Goal: Task Accomplishment & Management: Manage account settings

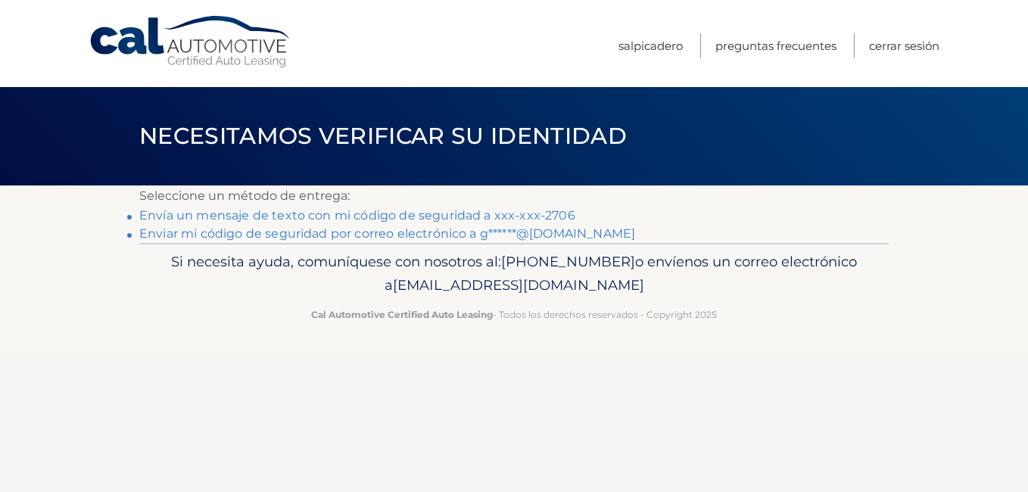
click at [560, 214] on link "Envía un mensaje de texto con mi código de seguridad a xxx-xxx-2706" at bounding box center [357, 215] width 436 height 14
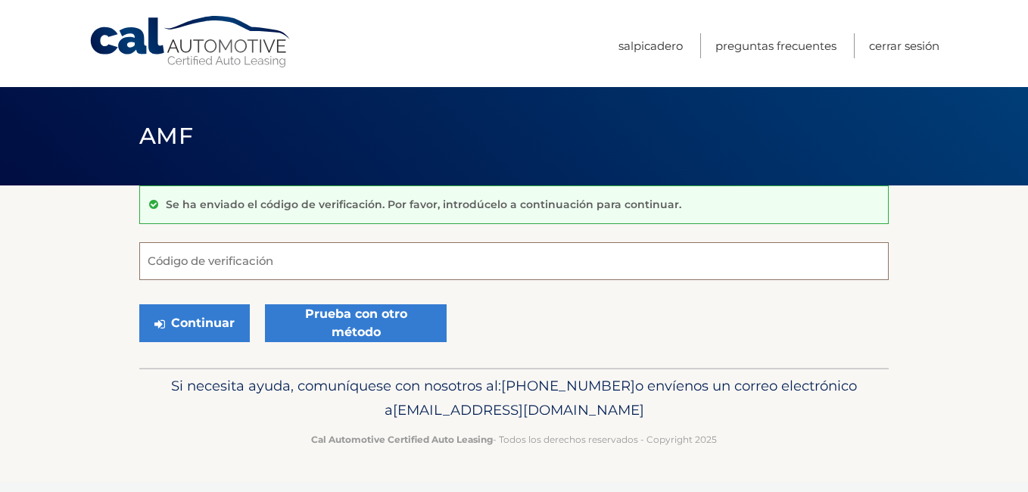
click at [189, 269] on input "Código de verificación" at bounding box center [514, 261] width 750 height 38
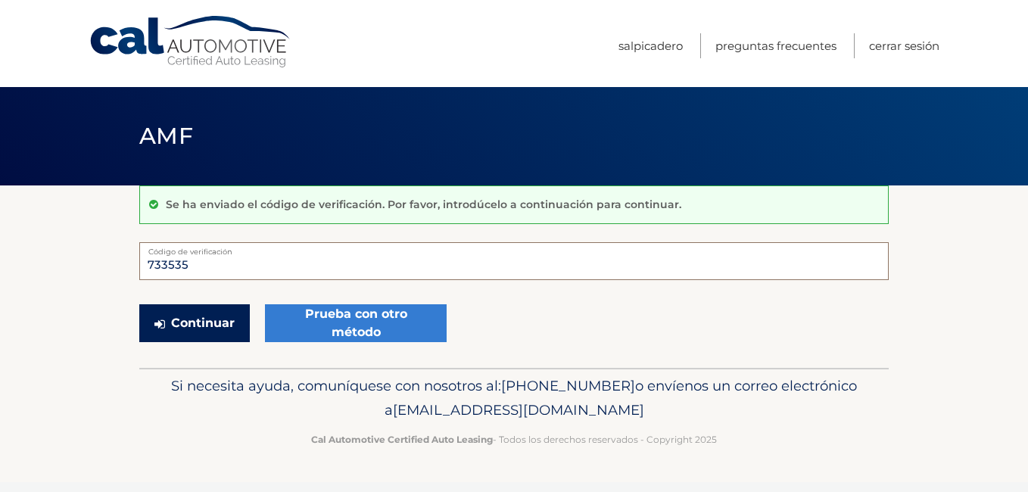
type input "733535"
click at [191, 314] on font "Continuar" at bounding box center [203, 323] width 64 height 18
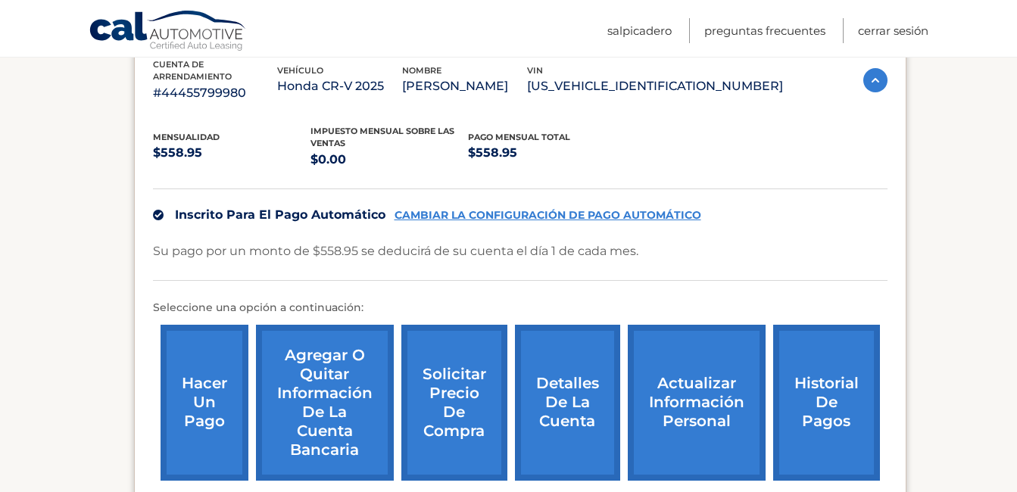
scroll to position [236, 0]
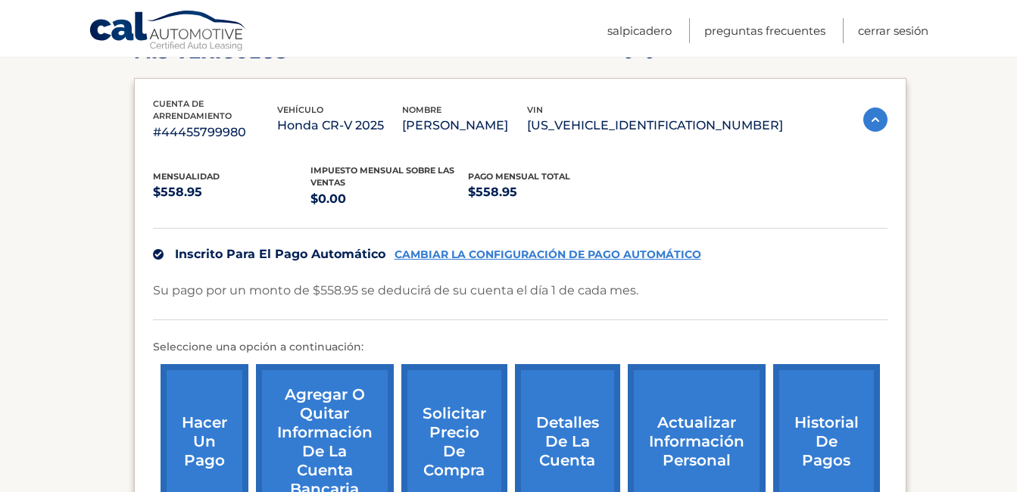
click at [594, 282] on p "Su pago por un monto de $558.95 se deducirá de su cuenta el día 1 de cada mes." at bounding box center [395, 290] width 485 height 21
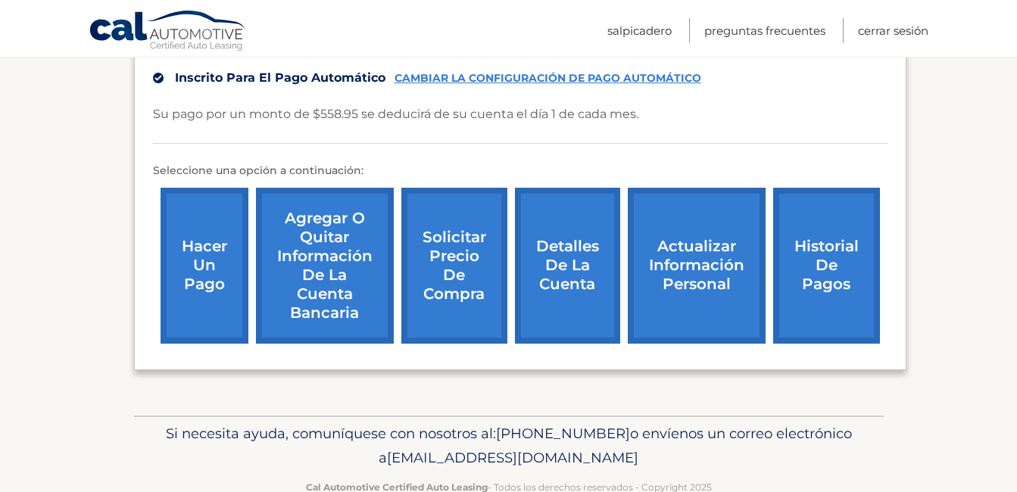
scroll to position [438, 0]
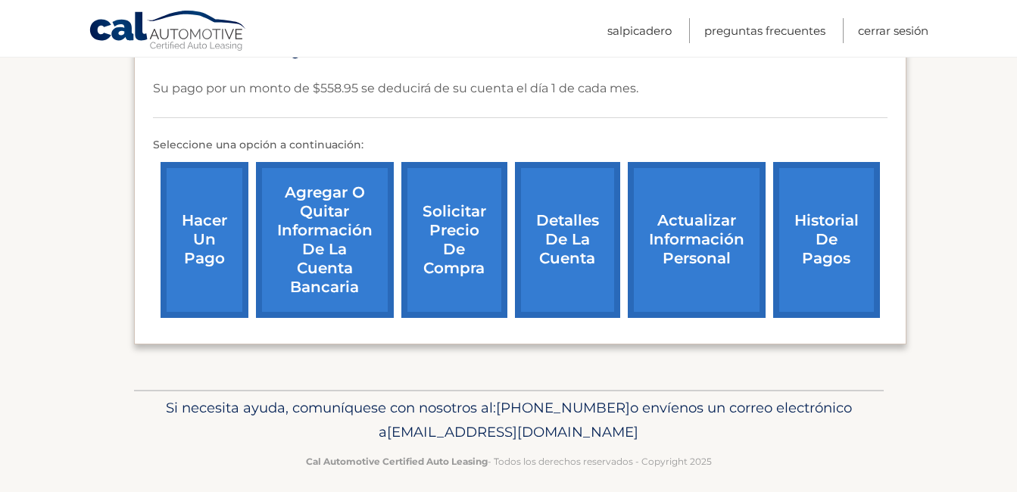
click at [337, 251] on link "Agregar o quitar información de la cuenta bancaria" at bounding box center [325, 240] width 138 height 156
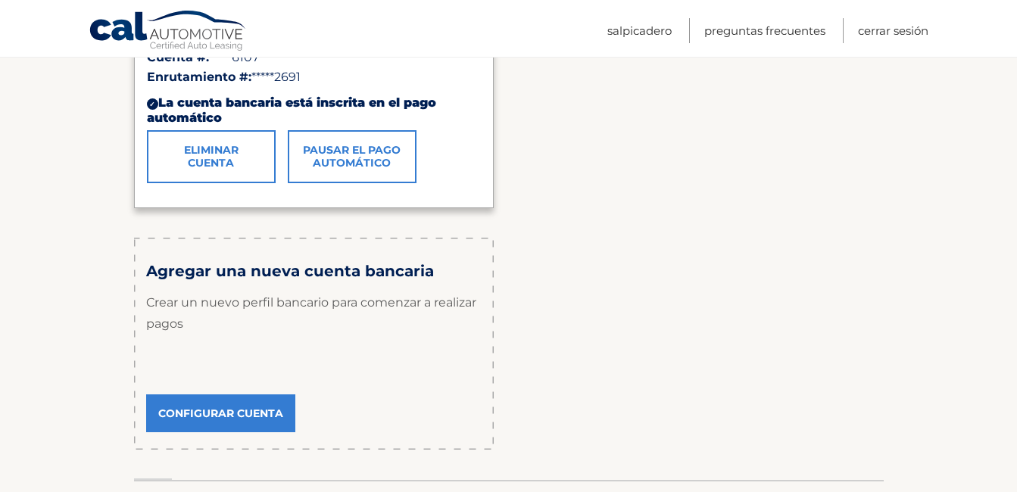
scroll to position [404, 0]
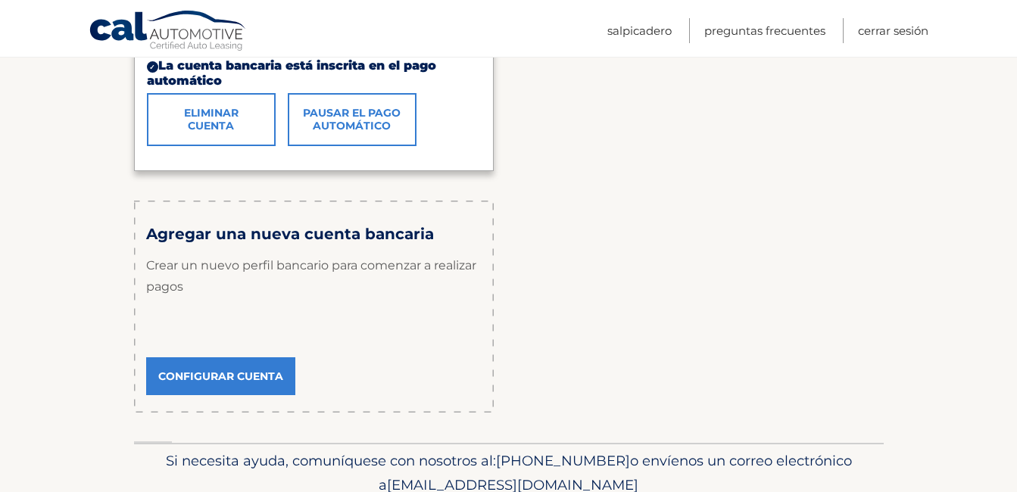
click at [216, 376] on link "Configurar cuenta" at bounding box center [220, 376] width 149 height 38
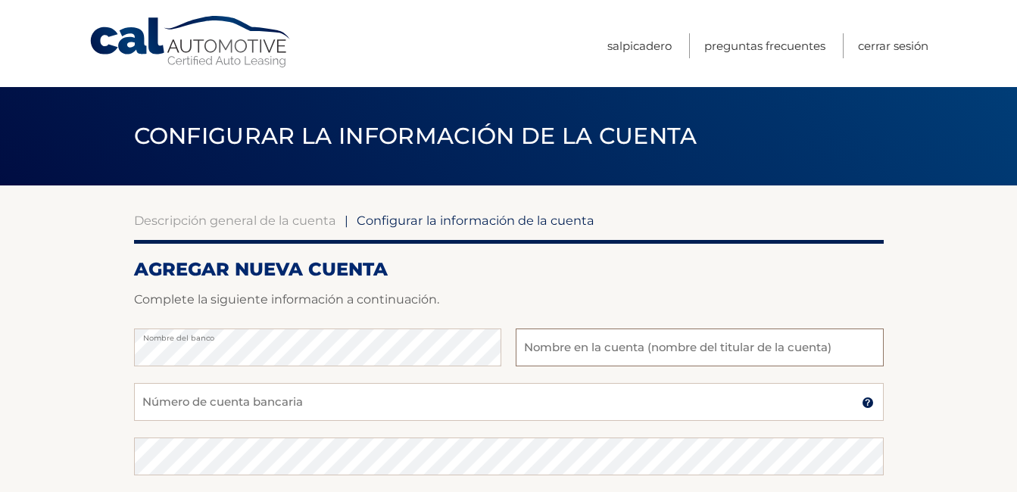
click at [573, 352] on input "text" at bounding box center [699, 348] width 367 height 38
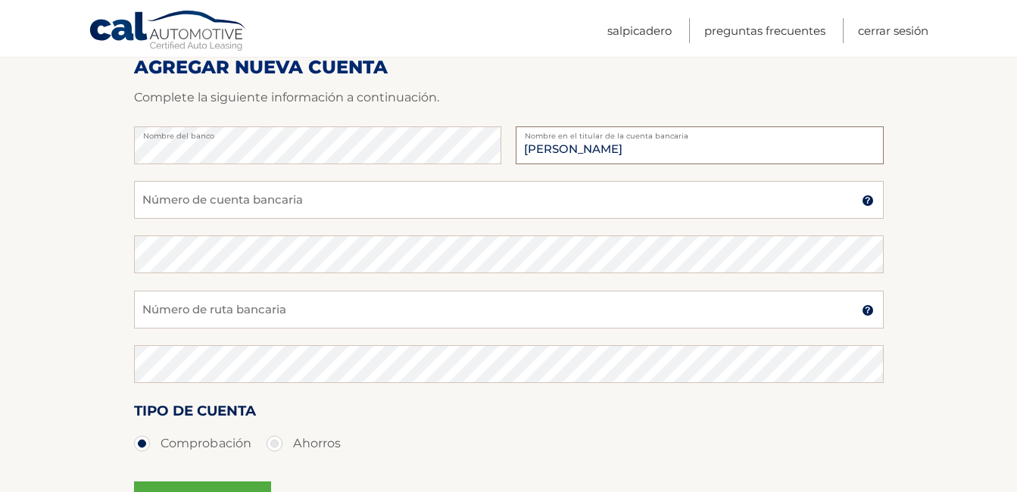
type input "[PERSON_NAME]"
click at [232, 202] on input "Número de cuenta bancaria" at bounding box center [509, 200] width 750 height 38
click at [256, 307] on input "Número de ruta bancaria" at bounding box center [509, 310] width 750 height 38
type input "021200339"
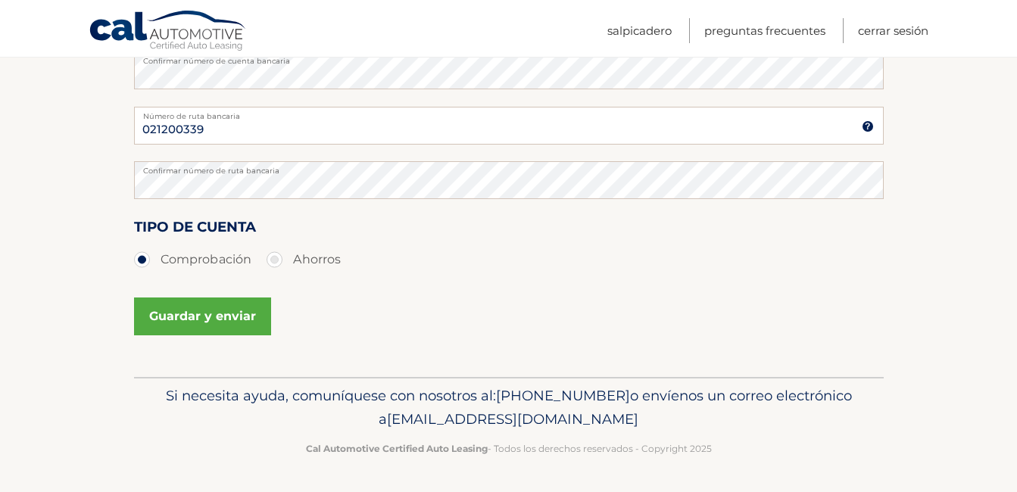
click at [277, 258] on label "Ahorros" at bounding box center [304, 260] width 74 height 30
click at [277, 258] on input "Ahorros" at bounding box center [280, 257] width 15 height 24
radio input "true"
click at [145, 260] on label "Comprobación" at bounding box center [193, 260] width 118 height 30
click at [145, 260] on input "Comprobación" at bounding box center [147, 257] width 15 height 24
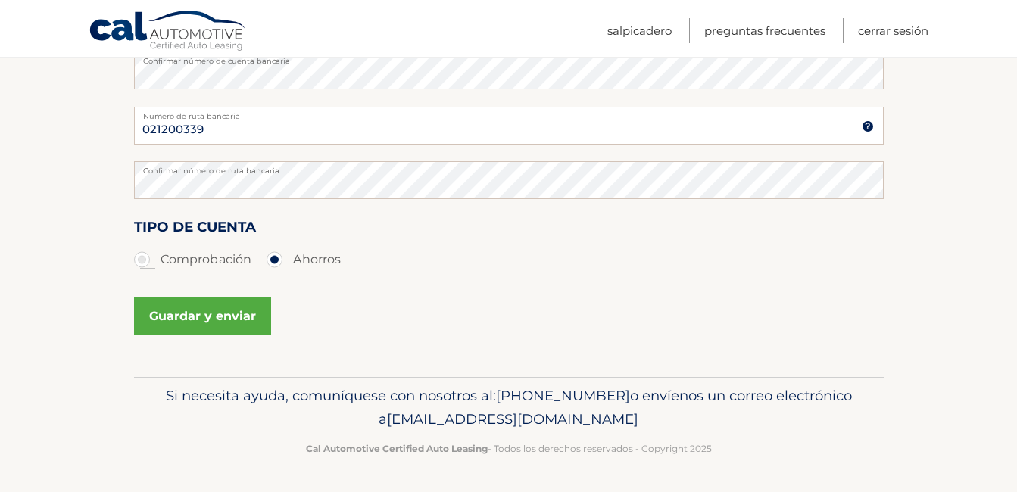
radio input "true"
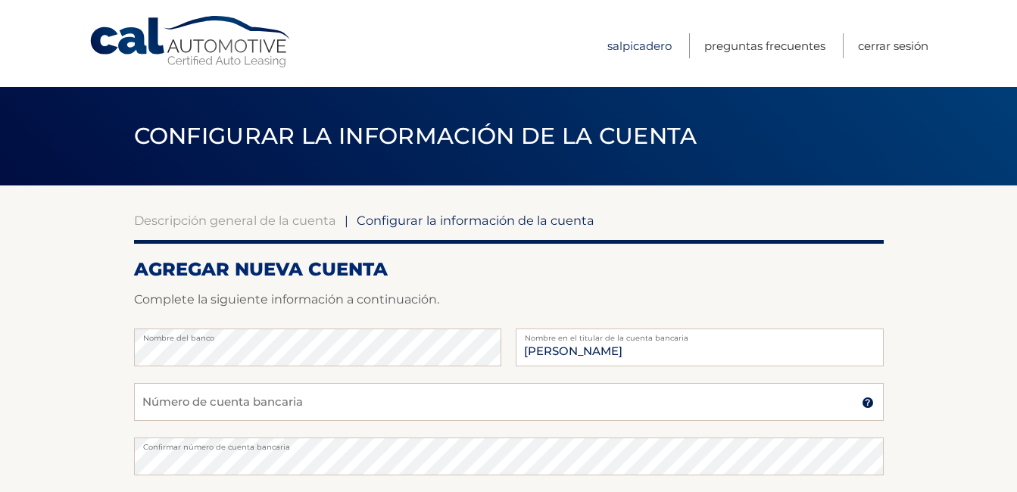
click at [645, 47] on link "Salpicadero" at bounding box center [639, 45] width 64 height 25
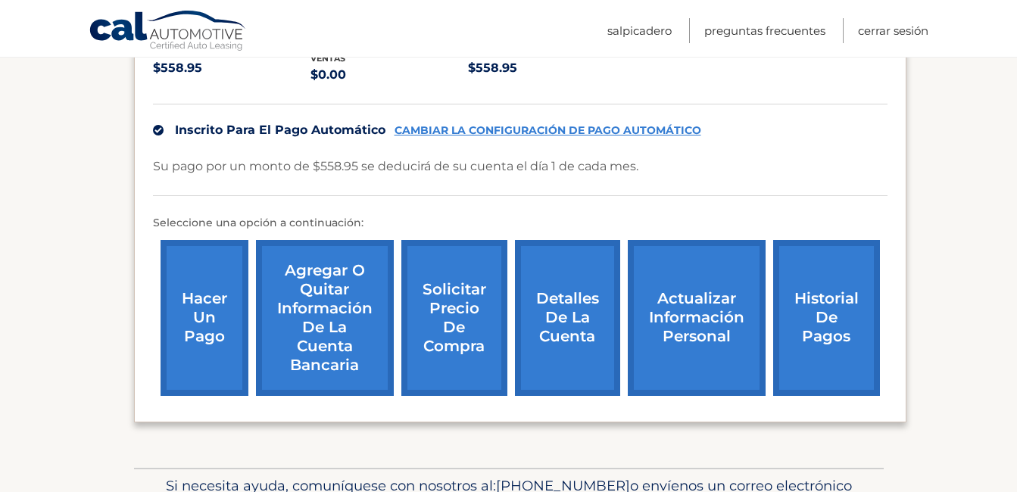
scroll to position [404, 0]
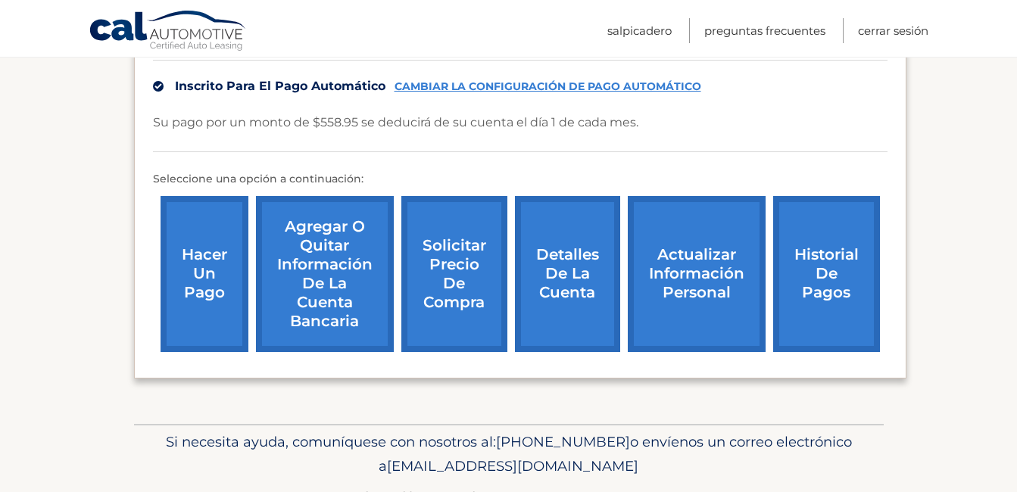
click at [342, 279] on link "Agregar o quitar información de la cuenta bancaria" at bounding box center [325, 274] width 138 height 156
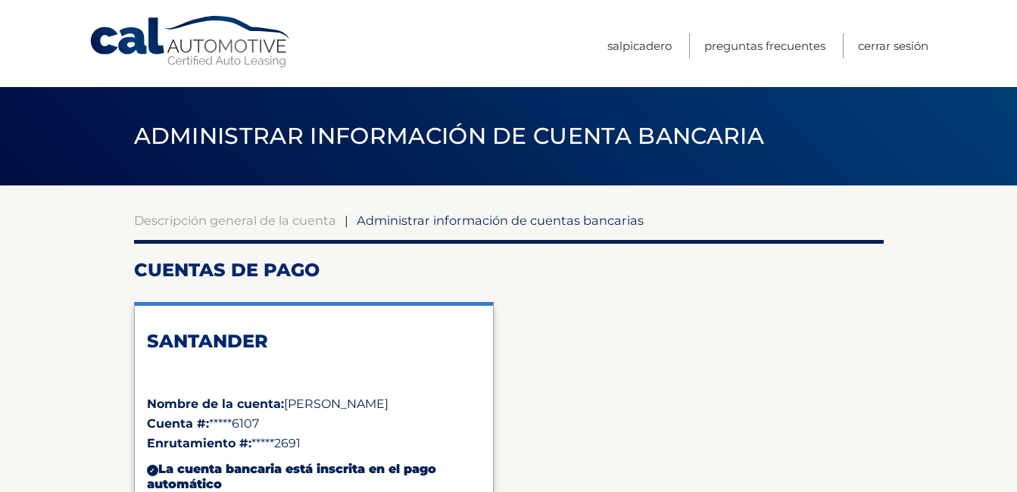
click at [420, 217] on span "Administrar información de cuentas bancarias" at bounding box center [500, 220] width 287 height 15
click at [418, 223] on span "Administrar información de cuentas bancarias" at bounding box center [500, 220] width 287 height 15
click at [219, 263] on h2 "Cuentas de pago" at bounding box center [509, 270] width 750 height 23
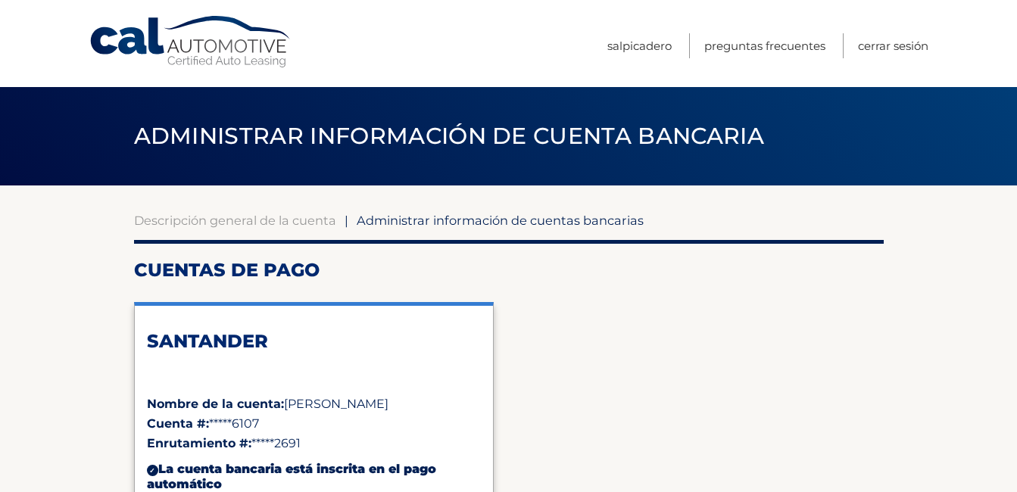
click at [152, 135] on span "Administrar información de cuenta bancaria" at bounding box center [449, 136] width 630 height 28
click at [120, 44] on link "Cal Automotive" at bounding box center [191, 42] width 204 height 54
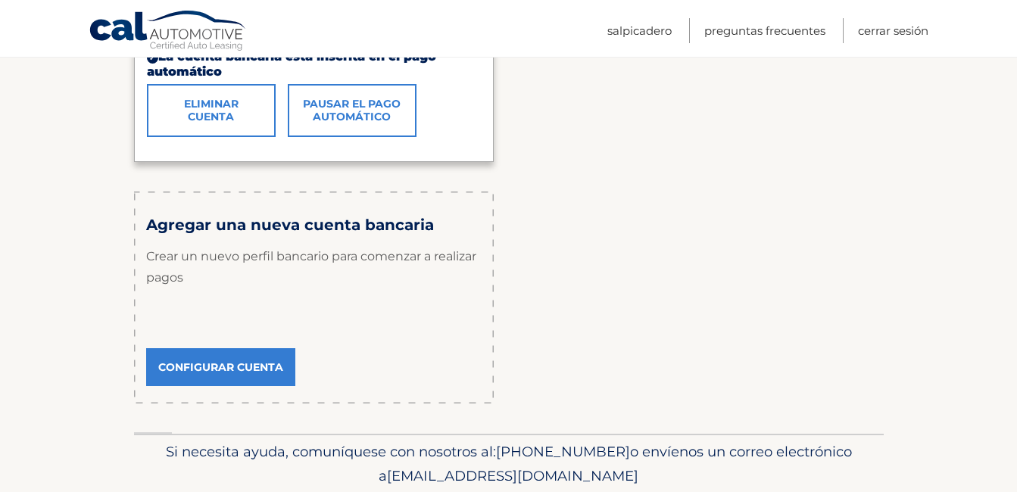
scroll to position [469, 0]
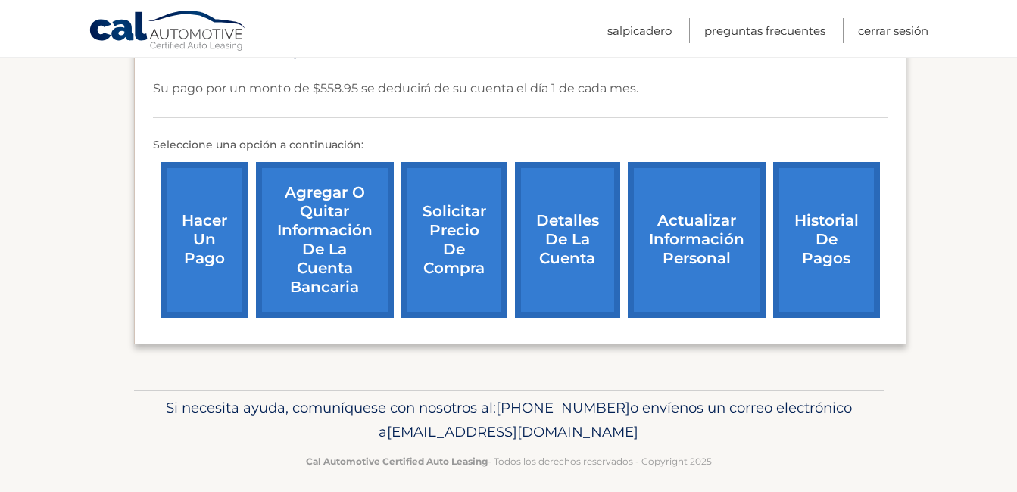
scroll to position [236, 0]
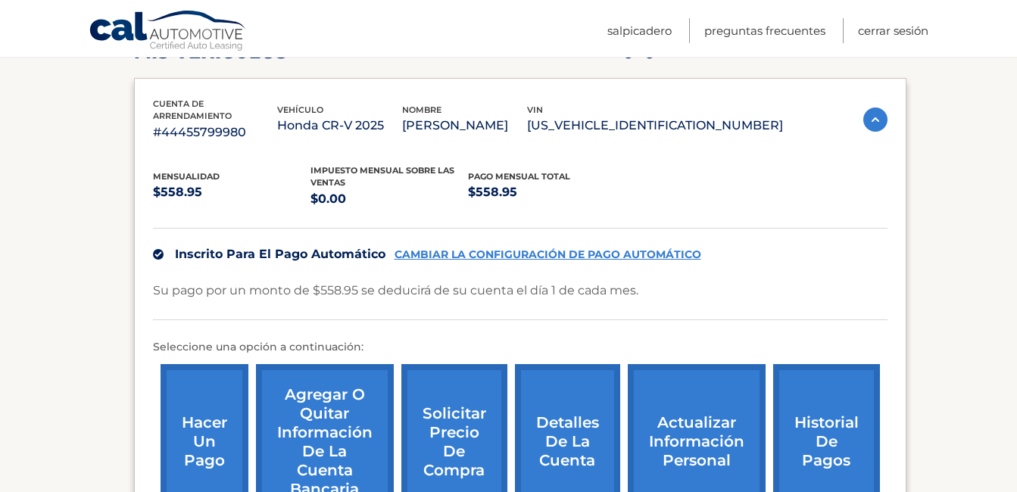
click at [330, 414] on link "Agregar o quitar información de la cuenta bancaria" at bounding box center [325, 442] width 138 height 156
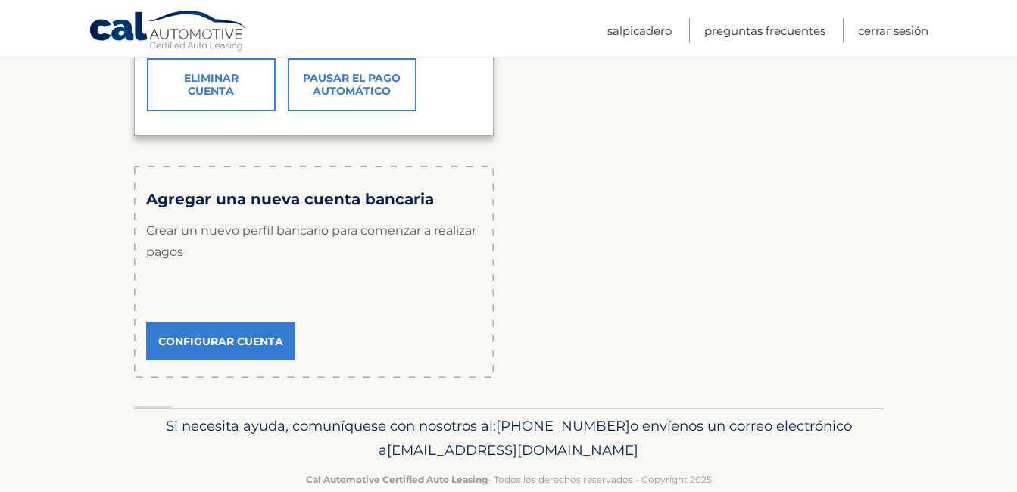
scroll to position [469, 0]
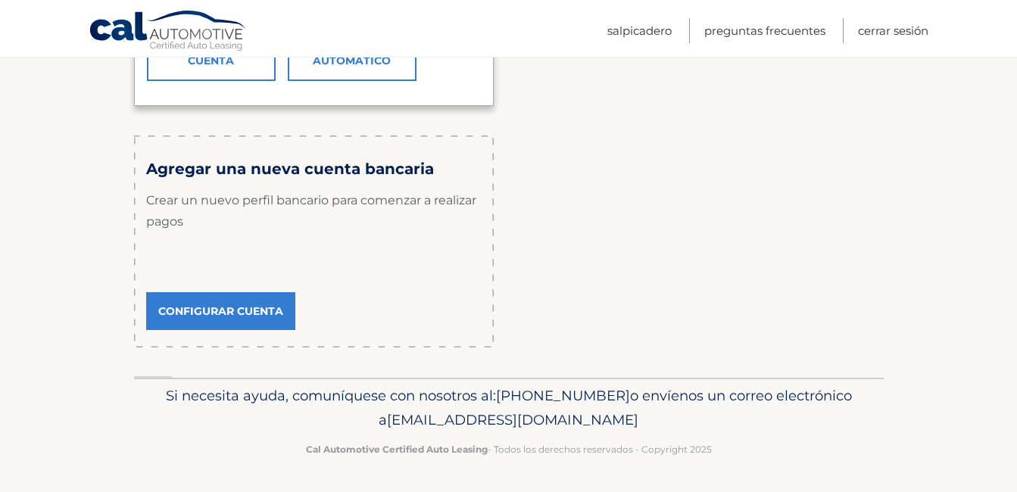
click at [194, 299] on link "Configurar cuenta" at bounding box center [220, 311] width 149 height 38
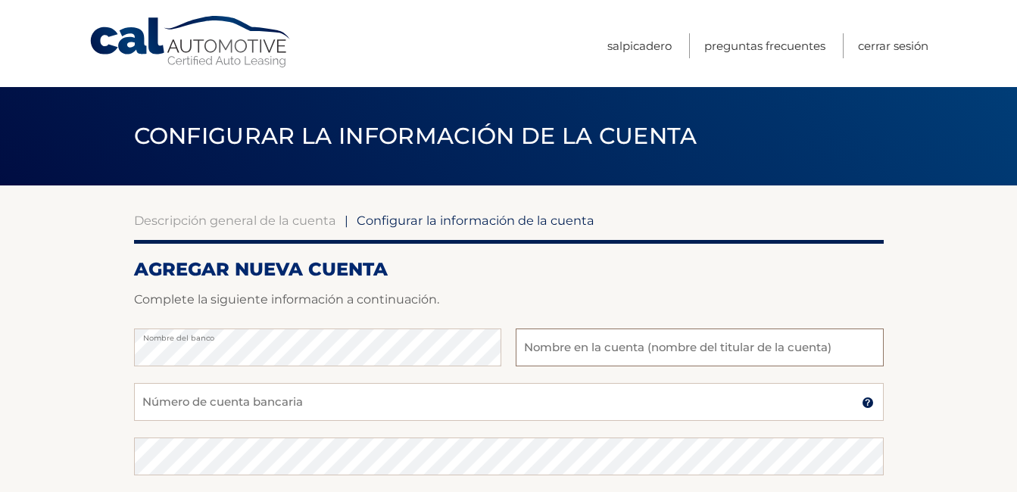
click at [543, 344] on input "text" at bounding box center [699, 348] width 367 height 38
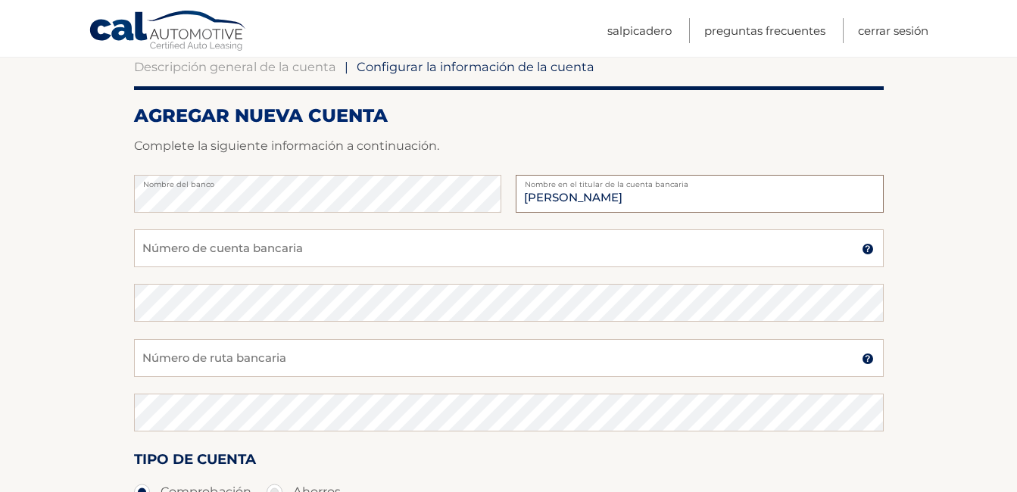
scroll to position [202, 0]
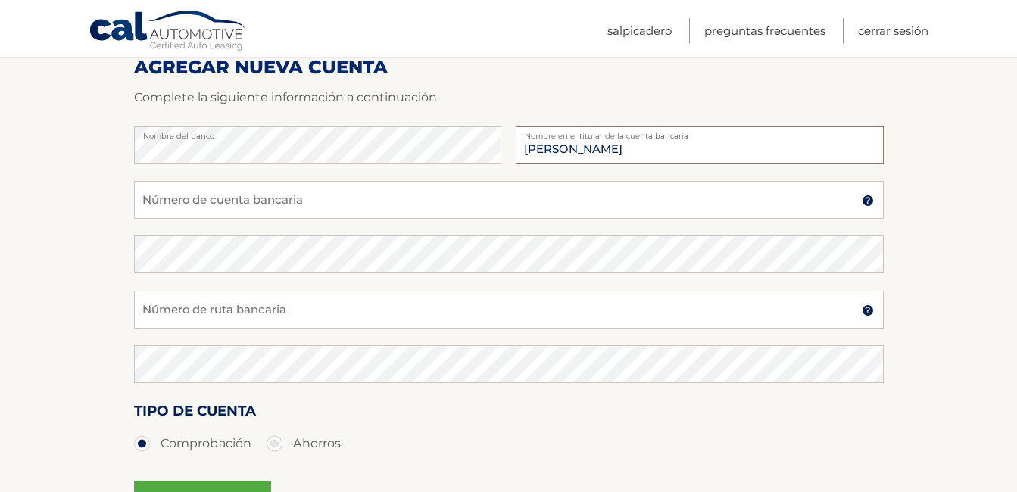
type input "GUILLERMO HUAPAYA"
click at [260, 207] on input "Número de cuenta bancaria" at bounding box center [509, 200] width 750 height 38
type input "381052178751"
click at [235, 303] on input "Número de ruta bancaria" at bounding box center [509, 310] width 750 height 38
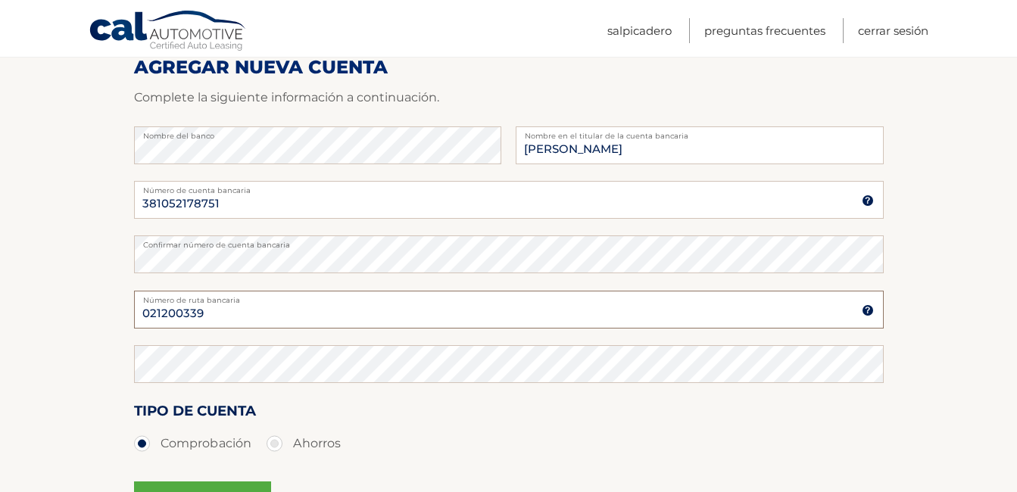
type input "021200339"
click at [102, 258] on section "Descripción general de la cuenta | Configurar la información de la cuenta AGREG…" at bounding box center [508, 272] width 1017 height 578
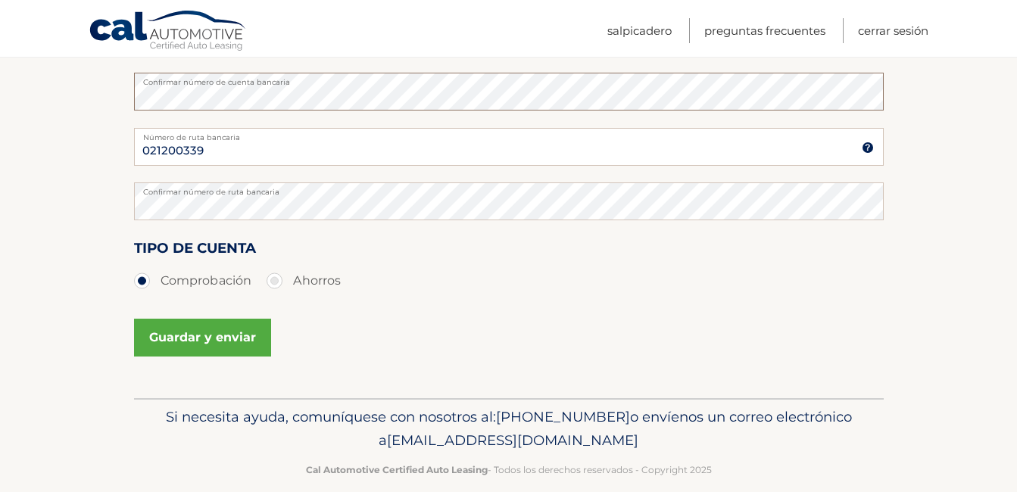
scroll to position [386, 0]
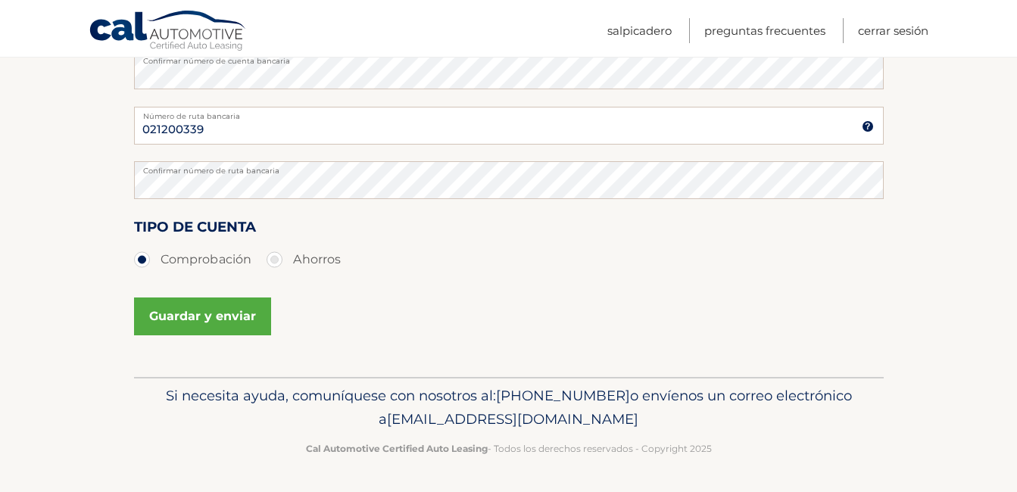
click at [200, 320] on button "Guardar y enviar" at bounding box center [202, 317] width 137 height 38
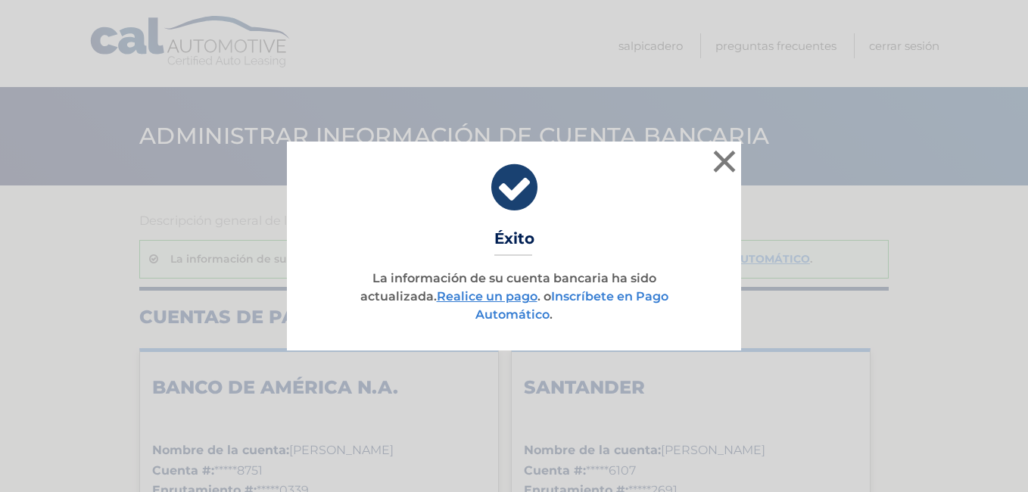
click at [574, 309] on link "Inscríbete en Pago Automático" at bounding box center [572, 305] width 193 height 33
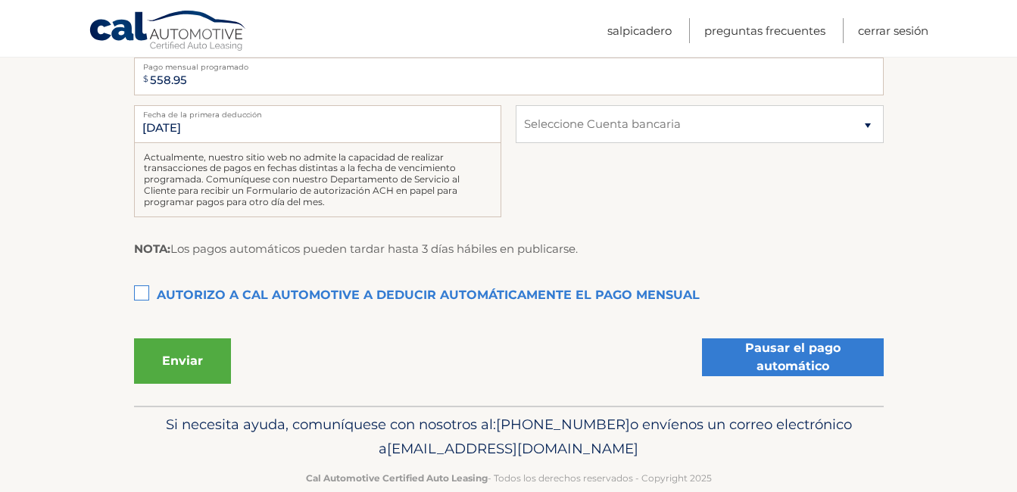
scroll to position [398, 0]
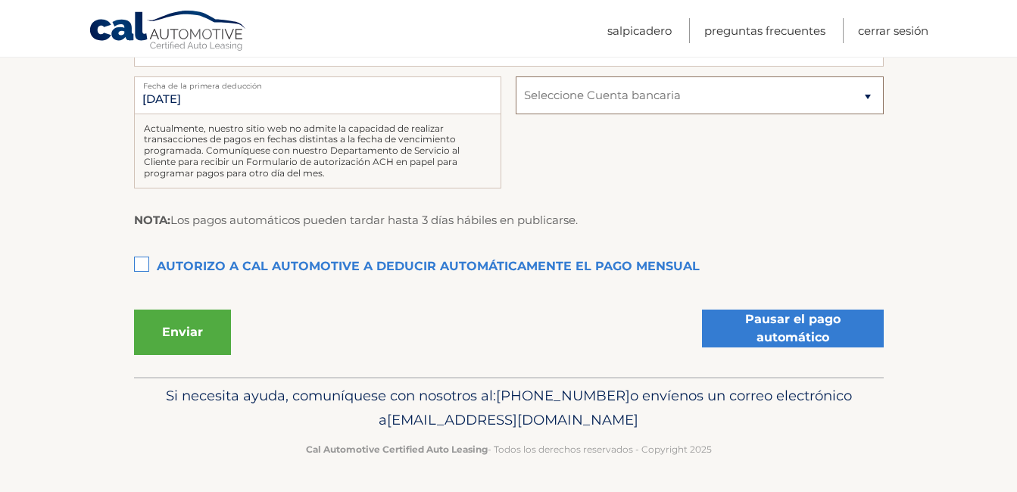
click at [869, 96] on select "Seleccione Cuenta bancaria Cuenta corriente BANK OF AMERICA N.A. *****8751 Comp…" at bounding box center [699, 95] width 367 height 38
select select "MTk5NmU1YTgtZTNmZS00ODc3LTk0NzEtNjllODY2Nzc5ZmFh"
click at [516, 76] on select "Seleccione Cuenta bancaria Cuenta corriente BANK OF AMERICA N.A. *****8751 Comp…" at bounding box center [699, 95] width 367 height 38
click at [232, 102] on input "[DATE]" at bounding box center [317, 95] width 367 height 38
click at [142, 267] on label "Autorizo a cal automotive a deducir automáticamente el pago mensual This checkb…" at bounding box center [509, 267] width 750 height 30
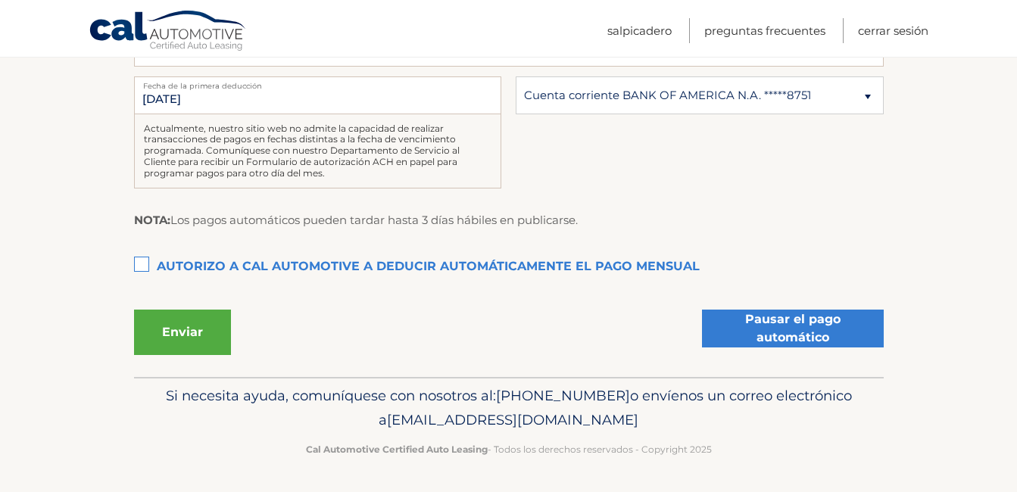
click at [0, 0] on input "Autorizo a cal automotive a deducir automáticamente el pago mensual This checkb…" at bounding box center [0, 0] width 0 height 0
click at [192, 337] on button "Enviar" at bounding box center [182, 332] width 97 height 45
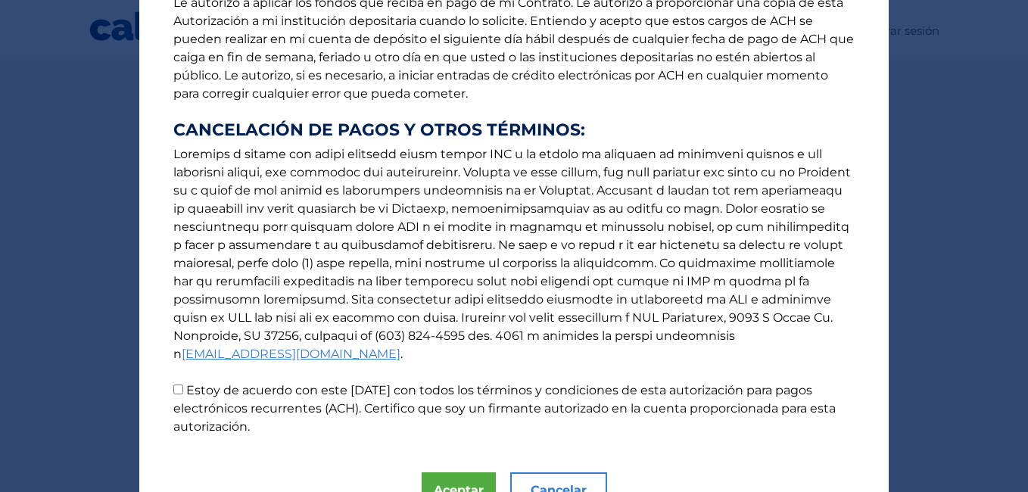
scroll to position [332, 0]
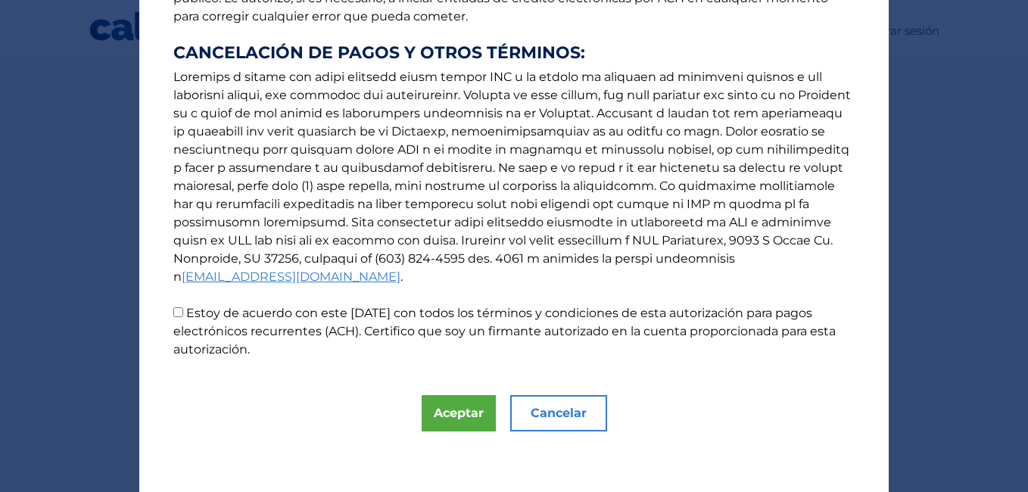
click at [173, 310] on input "Estoy de acuerdo con este [DATE] con todos los términos y condiciones de esta a…" at bounding box center [178, 312] width 10 height 10
checkbox input "true"
click at [473, 412] on button "Aceptar" at bounding box center [459, 413] width 74 height 36
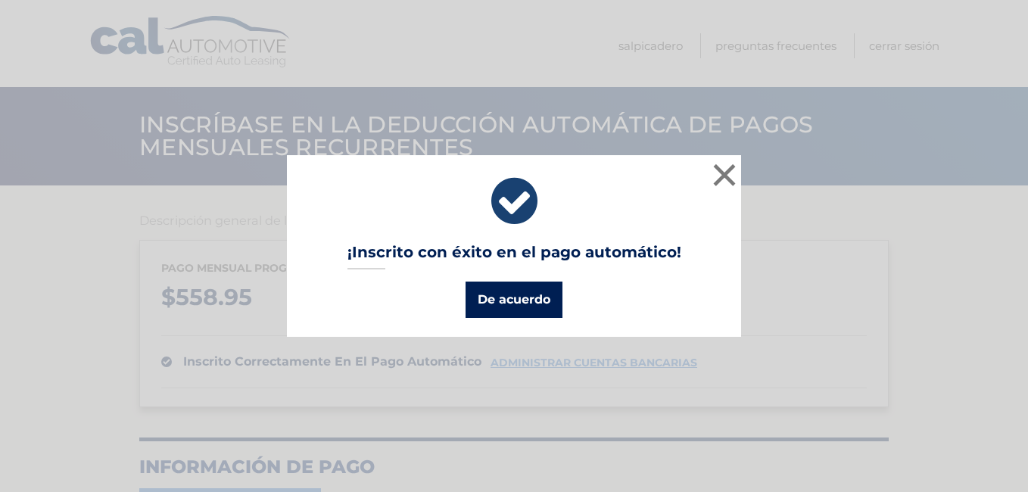
click at [527, 300] on button "De acuerdo" at bounding box center [514, 300] width 97 height 36
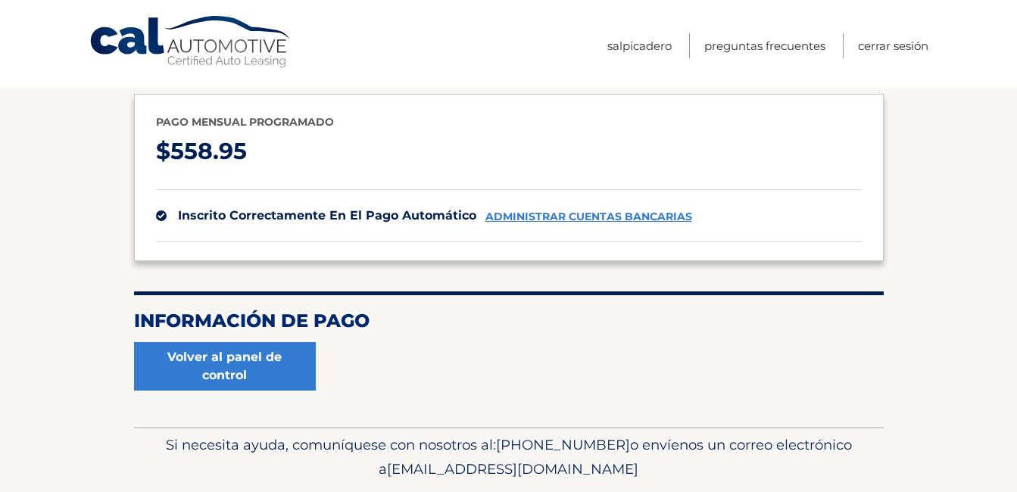
scroll to position [195, 0]
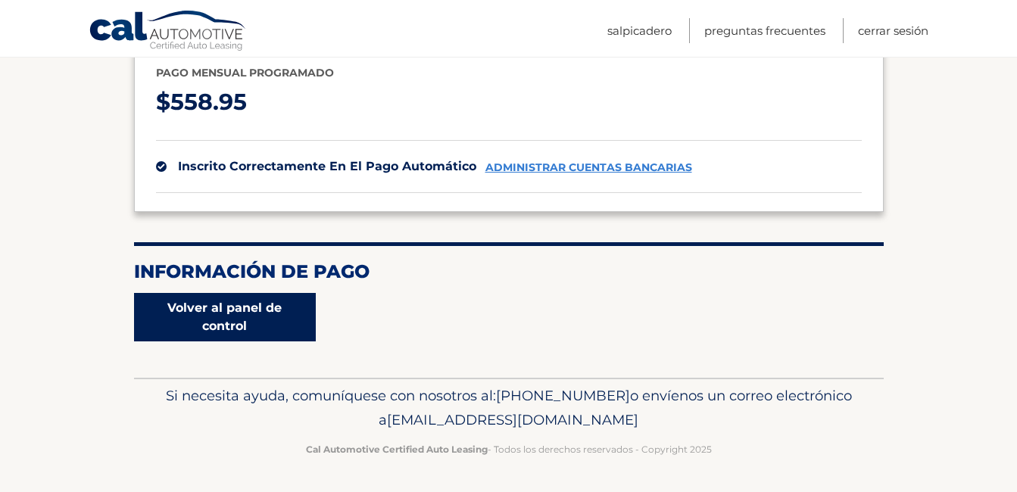
click at [261, 321] on link "Volver al panel de control" at bounding box center [225, 317] width 182 height 48
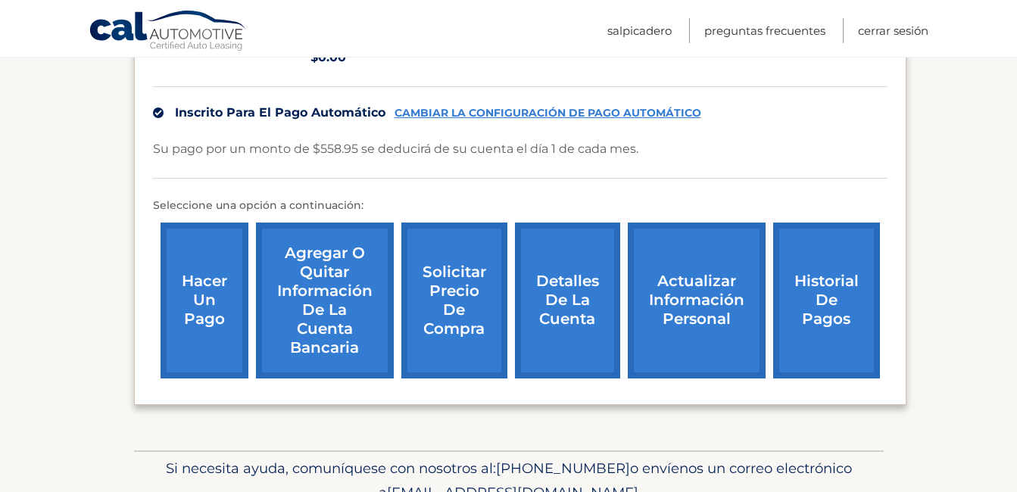
scroll to position [404, 0]
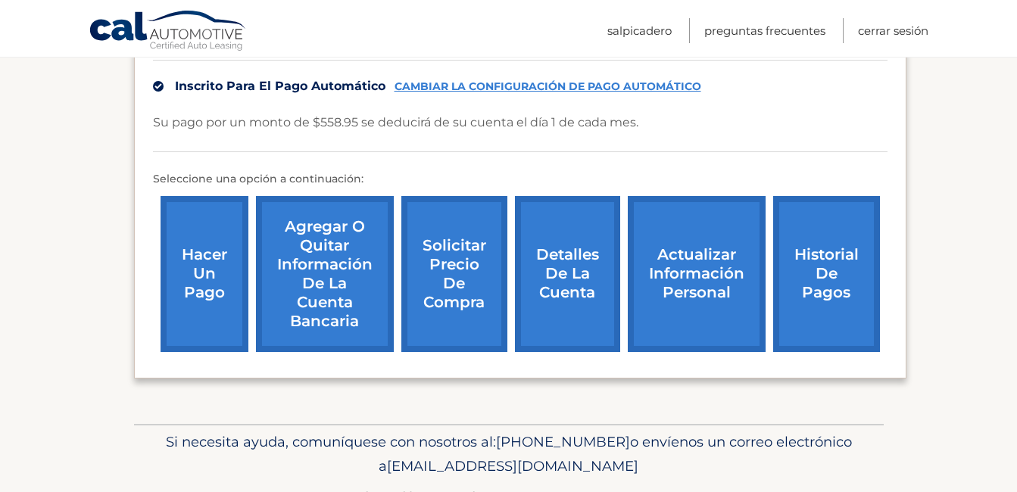
click at [321, 279] on link "Agregar o quitar información de la cuenta bancaria" at bounding box center [325, 274] width 138 height 156
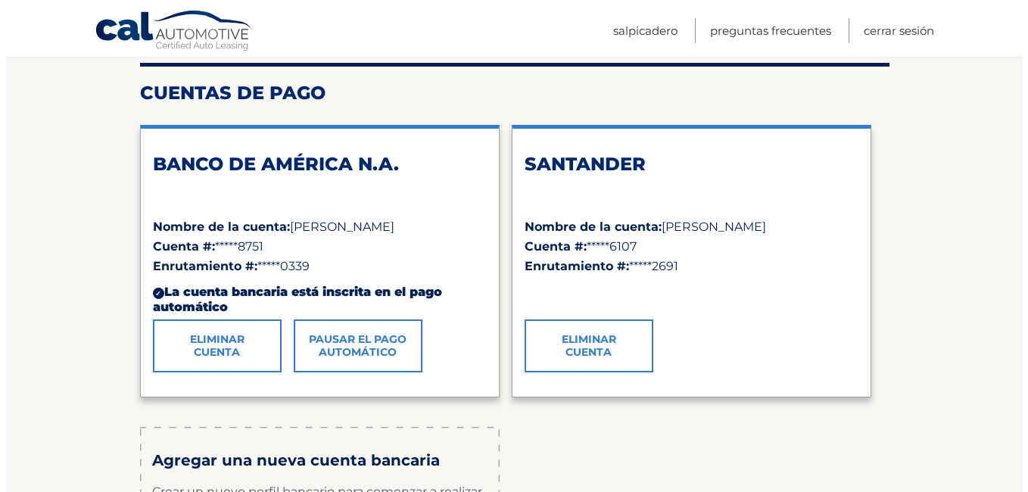
scroll to position [202, 0]
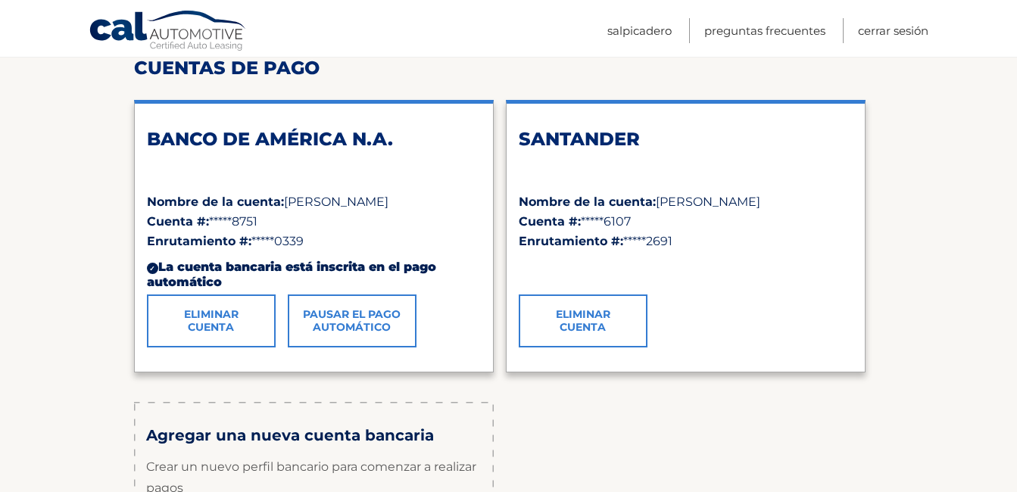
click at [600, 336] on link "Eliminar cuenta" at bounding box center [583, 321] width 129 height 53
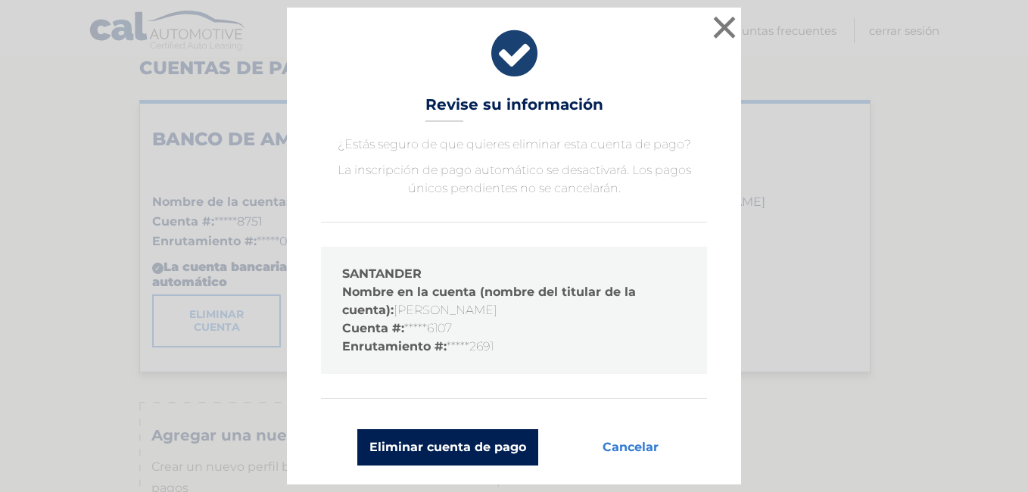
click at [437, 450] on button "Eliminar cuenta de pago" at bounding box center [447, 447] width 181 height 36
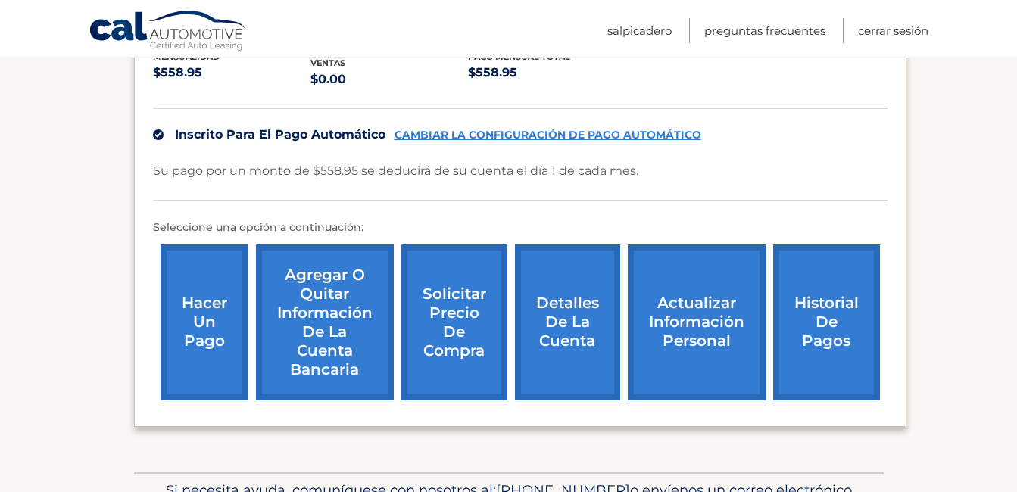
scroll to position [404, 0]
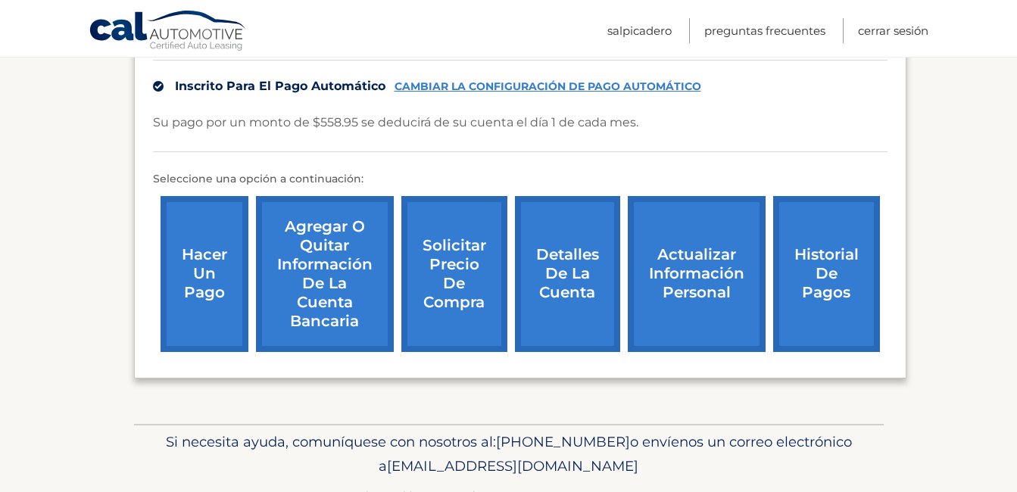
click at [572, 292] on link "Detalles de la cuenta" at bounding box center [567, 274] width 105 height 156
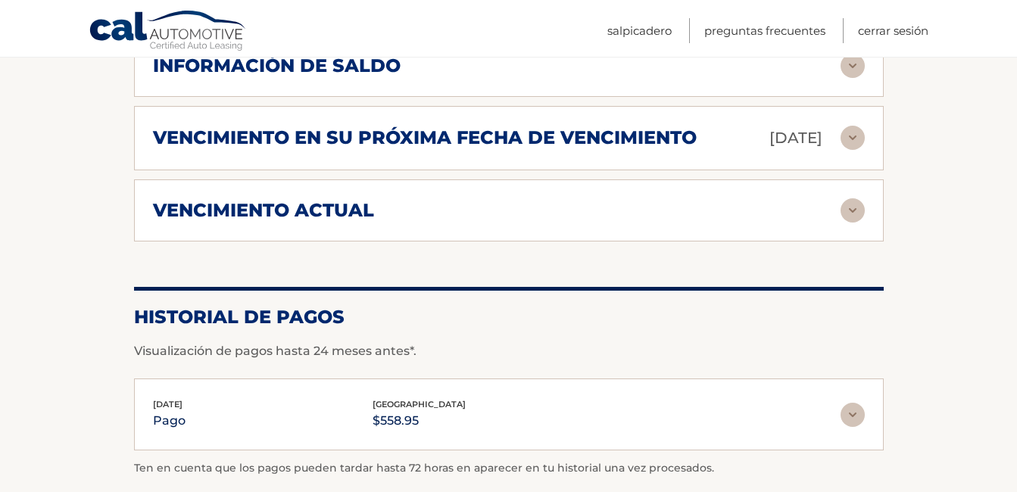
scroll to position [1009, 0]
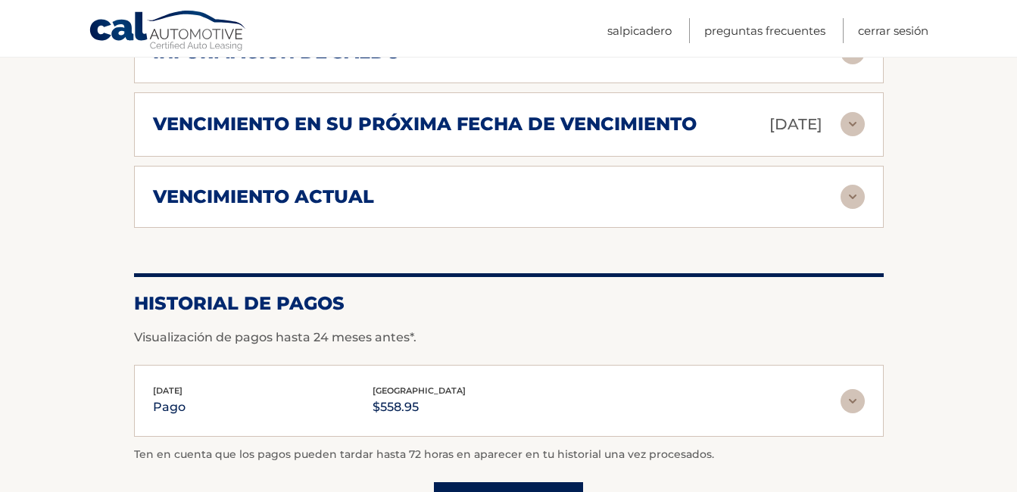
click at [851, 206] on img at bounding box center [853, 197] width 24 height 24
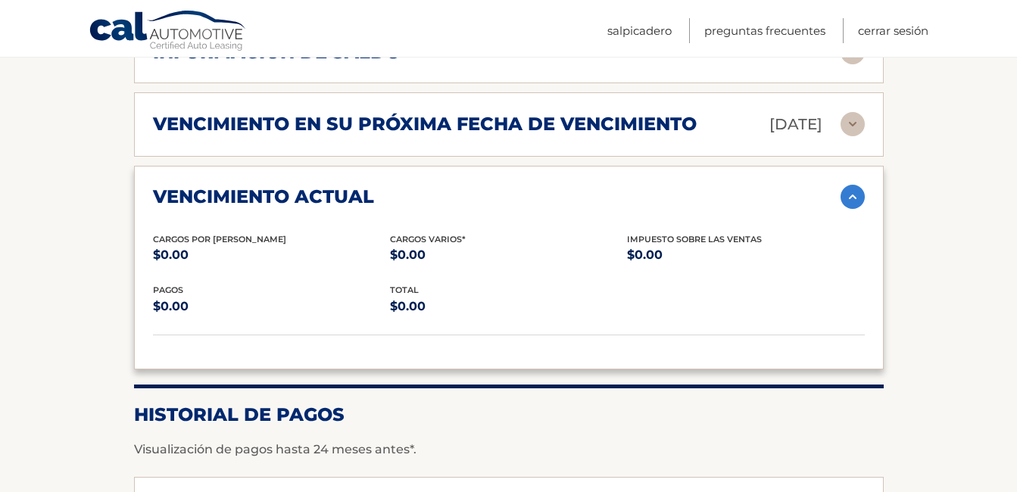
click at [851, 206] on img at bounding box center [853, 197] width 24 height 24
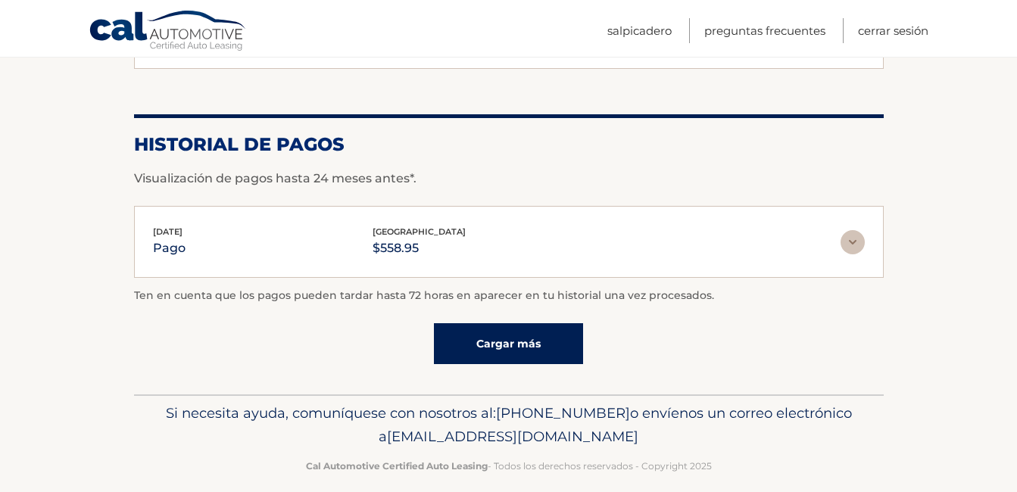
scroll to position [1199, 0]
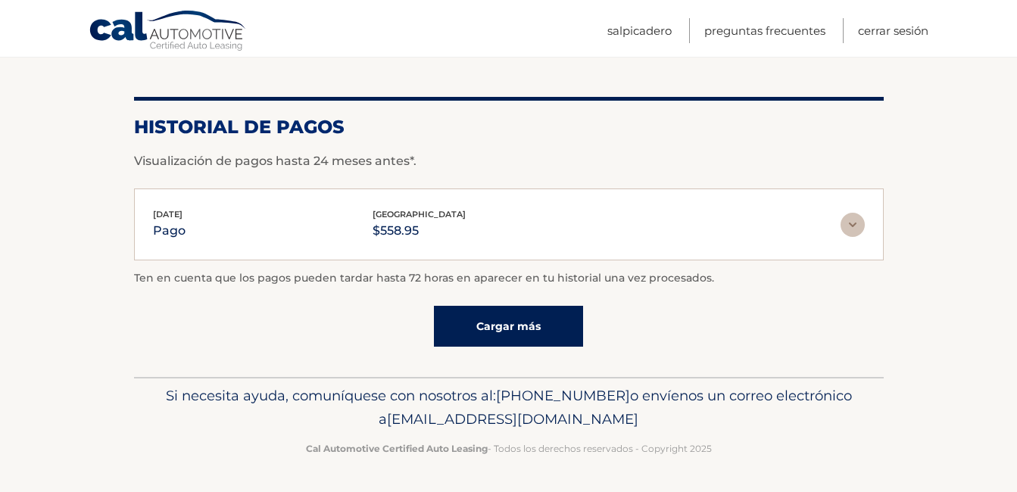
click at [856, 221] on img at bounding box center [853, 225] width 24 height 24
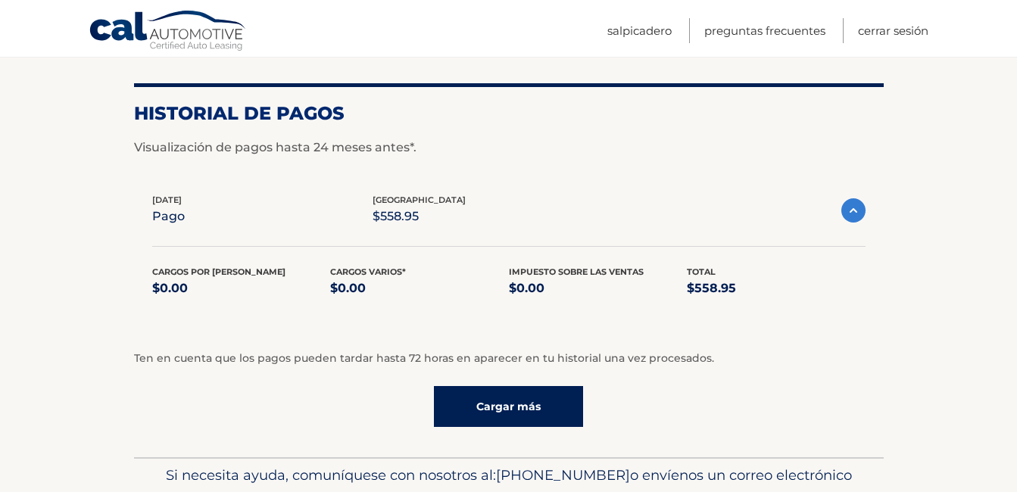
click at [856, 221] on img at bounding box center [853, 210] width 24 height 24
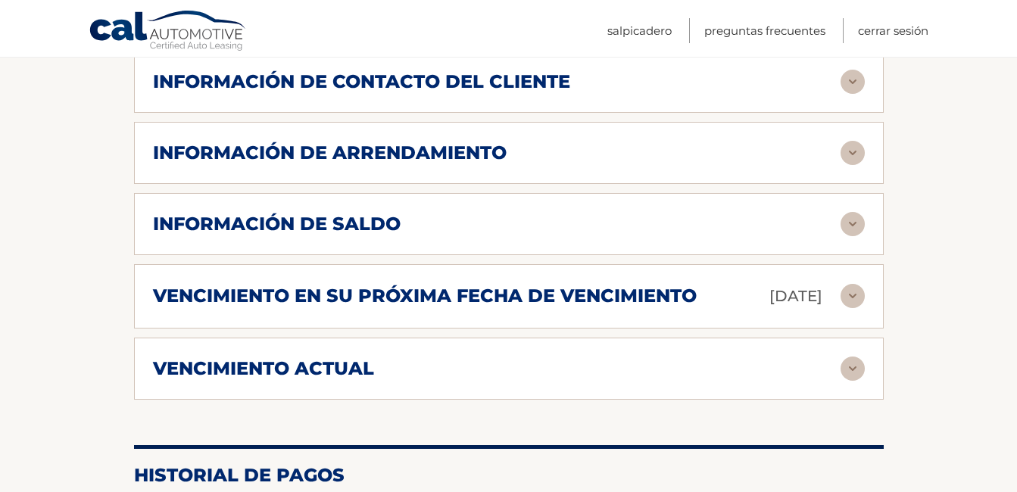
scroll to position [594, 0]
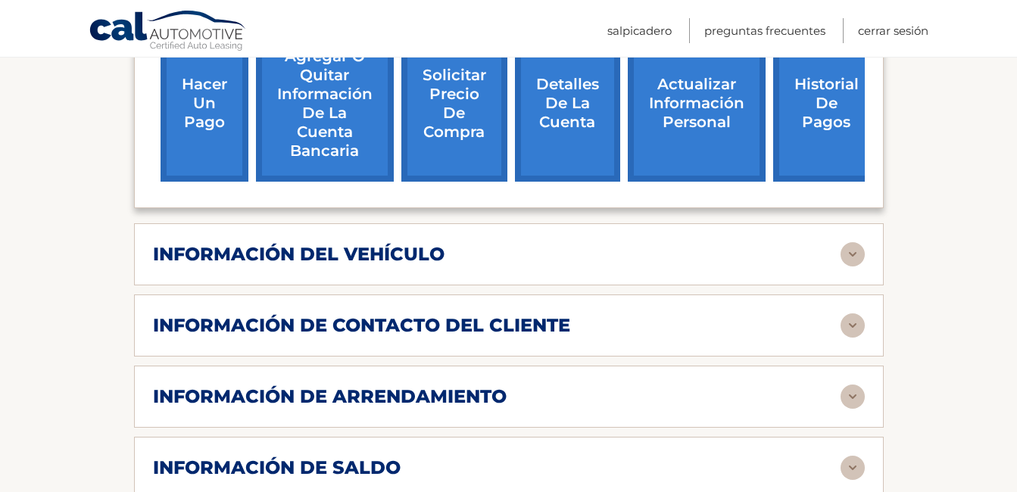
click at [849, 456] on img at bounding box center [853, 468] width 24 height 24
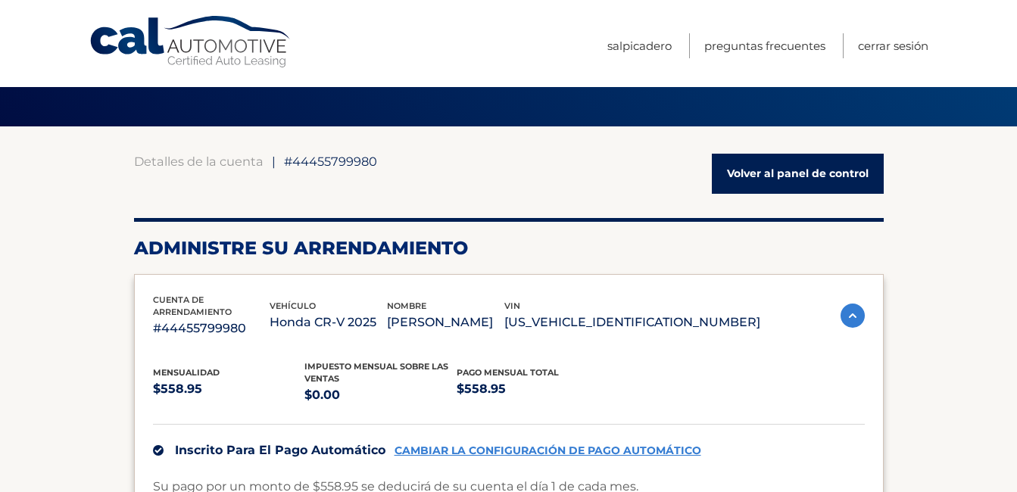
scroll to position [0, 0]
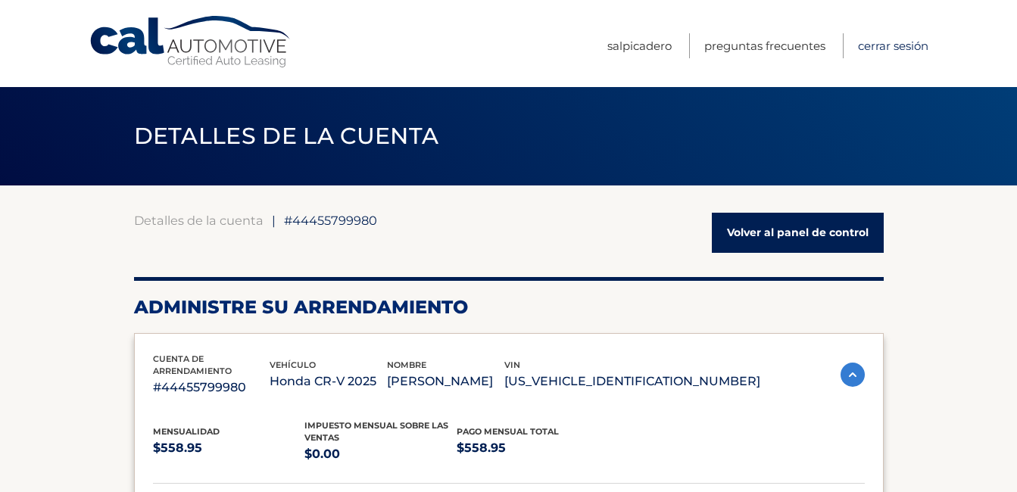
click at [889, 48] on link "Cerrar sesión" at bounding box center [893, 45] width 70 height 25
